Goal: Task Accomplishment & Management: Manage account settings

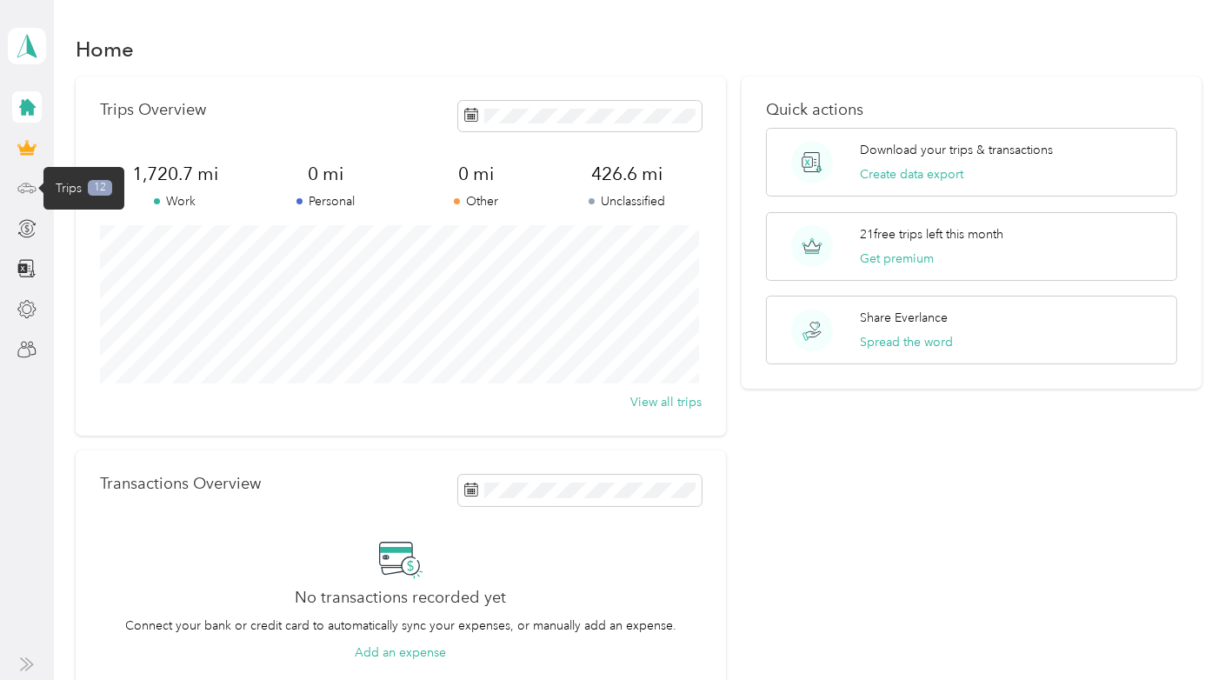
click at [27, 189] on icon at bounding box center [26, 187] width 19 height 19
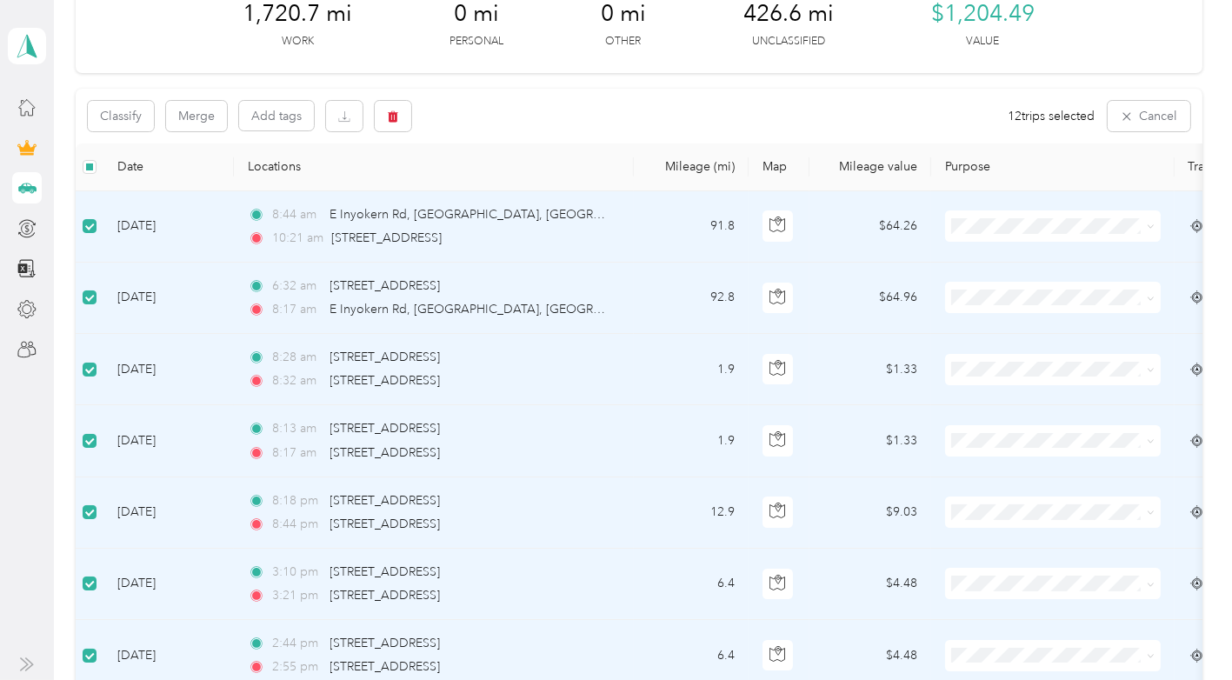
scroll to position [261, 0]
click at [391, 119] on icon "button" at bounding box center [393, 117] width 12 height 12
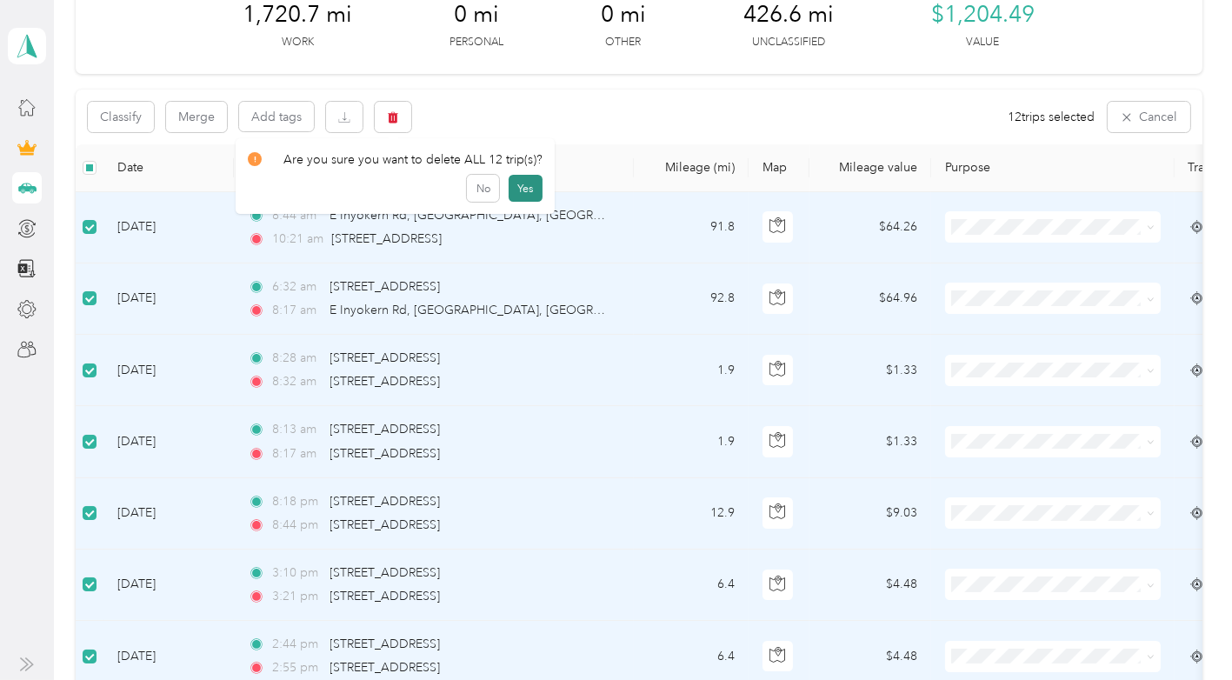
click at [531, 188] on button "Yes" at bounding box center [526, 189] width 34 height 28
